Goal: Navigation & Orientation: Find specific page/section

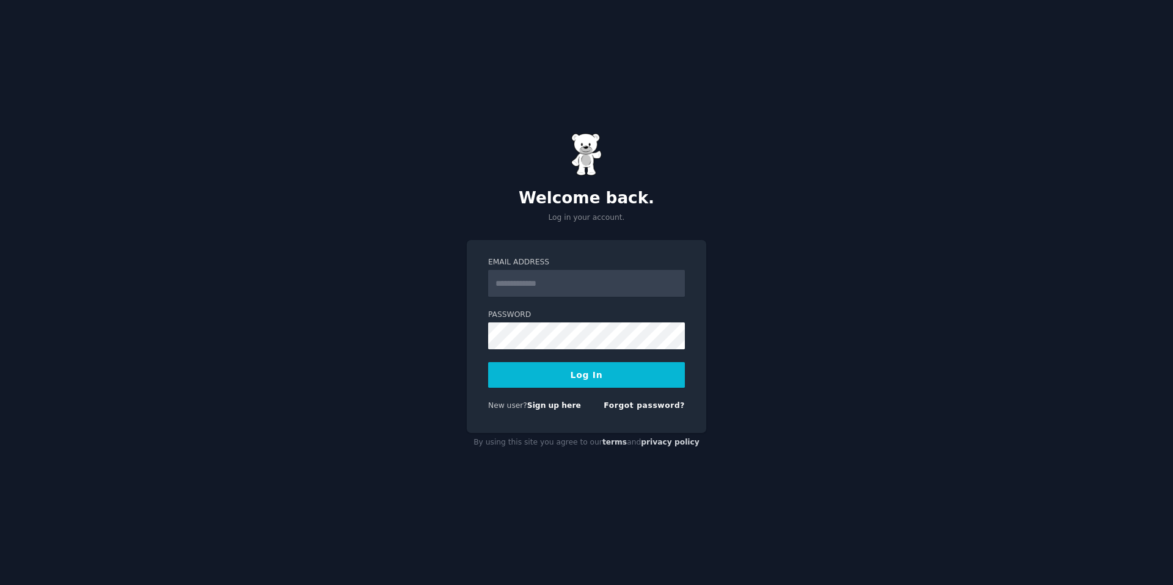
click at [538, 284] on input "Email Address" at bounding box center [586, 283] width 197 height 27
type input "**********"
click at [545, 375] on button "Log In" at bounding box center [586, 375] width 197 height 26
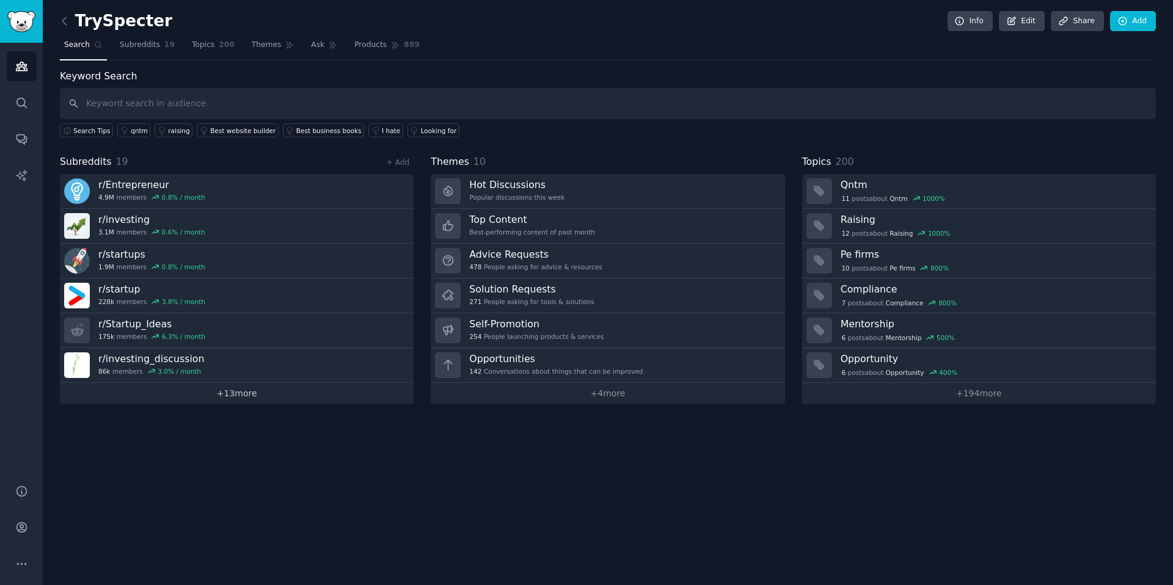
click at [215, 395] on link "+ 13 more" at bounding box center [237, 393] width 354 height 21
